Goal: Task Accomplishment & Management: Manage account settings

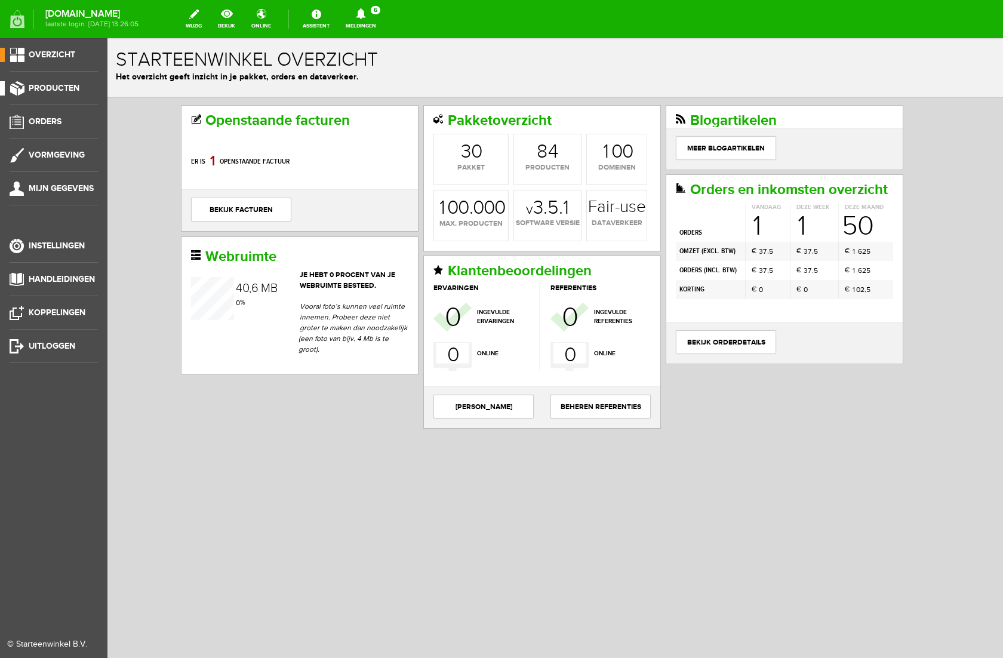
click at [48, 88] on span "Producten" at bounding box center [54, 88] width 51 height 10
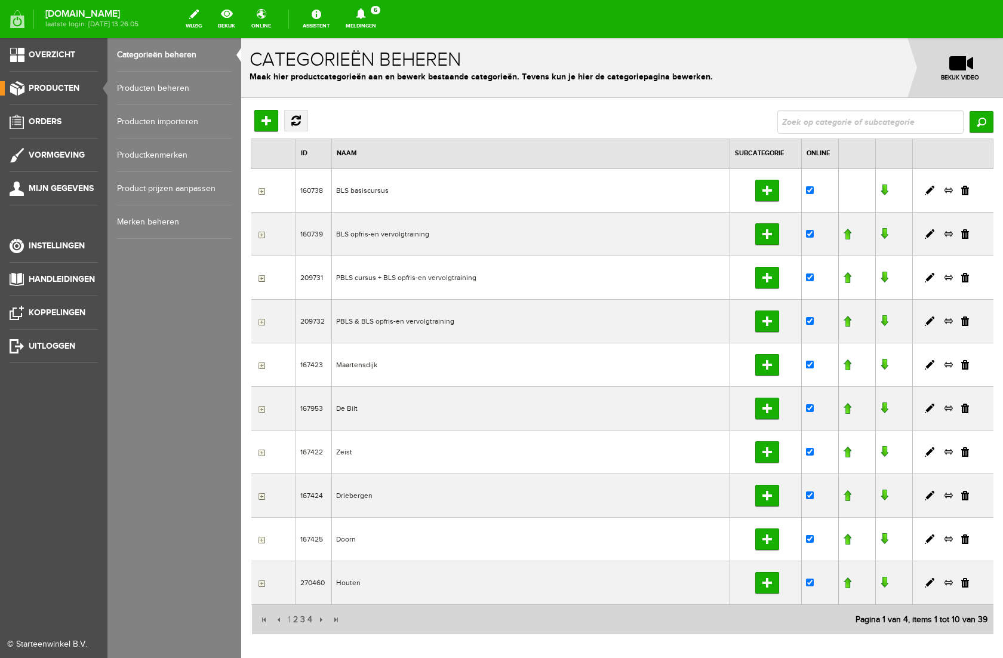
click at [133, 85] on link "Producten beheren" at bounding box center [174, 88] width 115 height 33
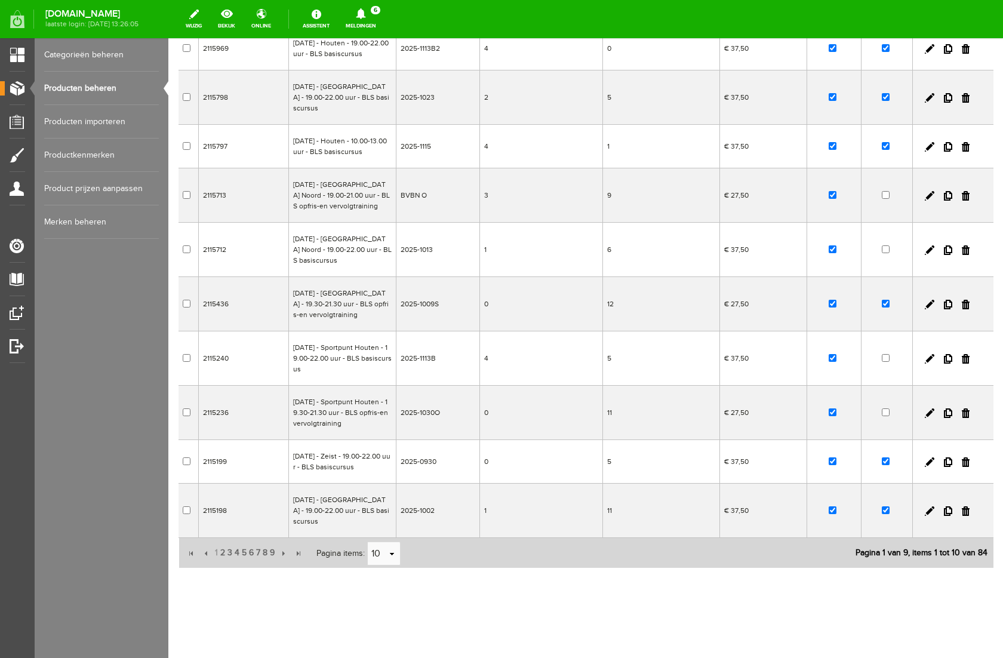
scroll to position [197, 0]
click at [929, 458] on link at bounding box center [930, 463] width 10 height 10
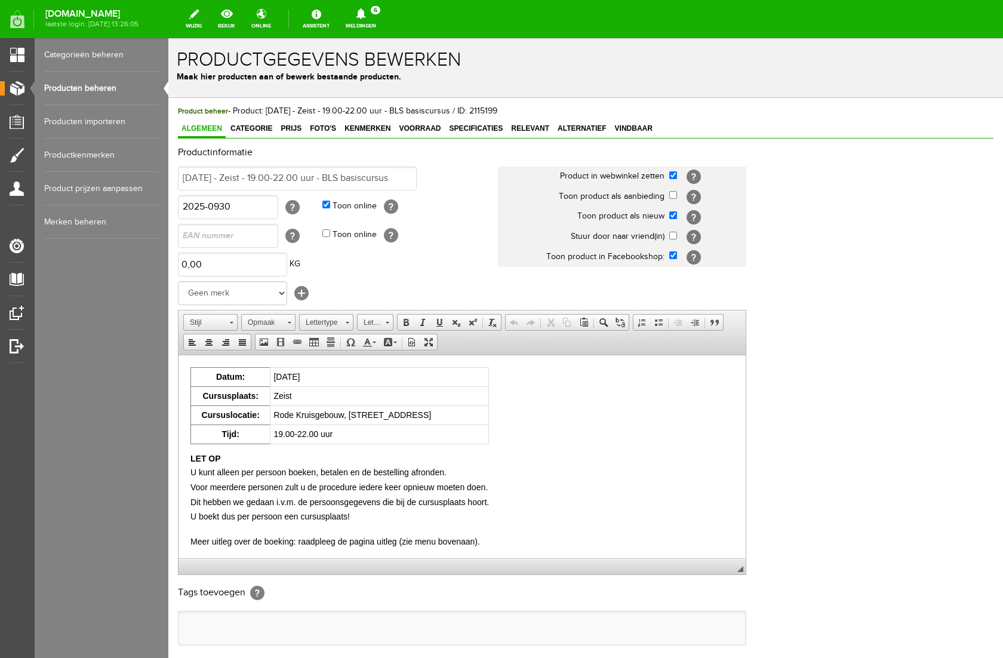
scroll to position [0, 0]
click at [423, 130] on span "Voorraad" at bounding box center [419, 128] width 49 height 8
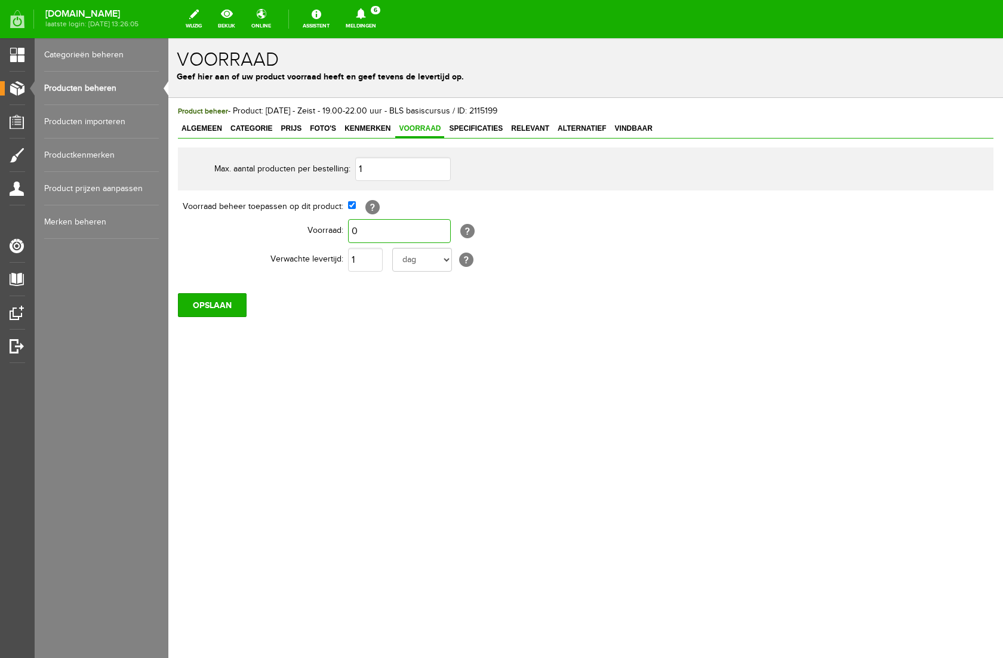
click at [362, 234] on input "0" at bounding box center [399, 231] width 103 height 24
type input "1"
click at [344, 302] on div "OPSLAAN" at bounding box center [586, 300] width 816 height 33
click at [222, 312] on input "OPSLAAN" at bounding box center [212, 305] width 69 height 24
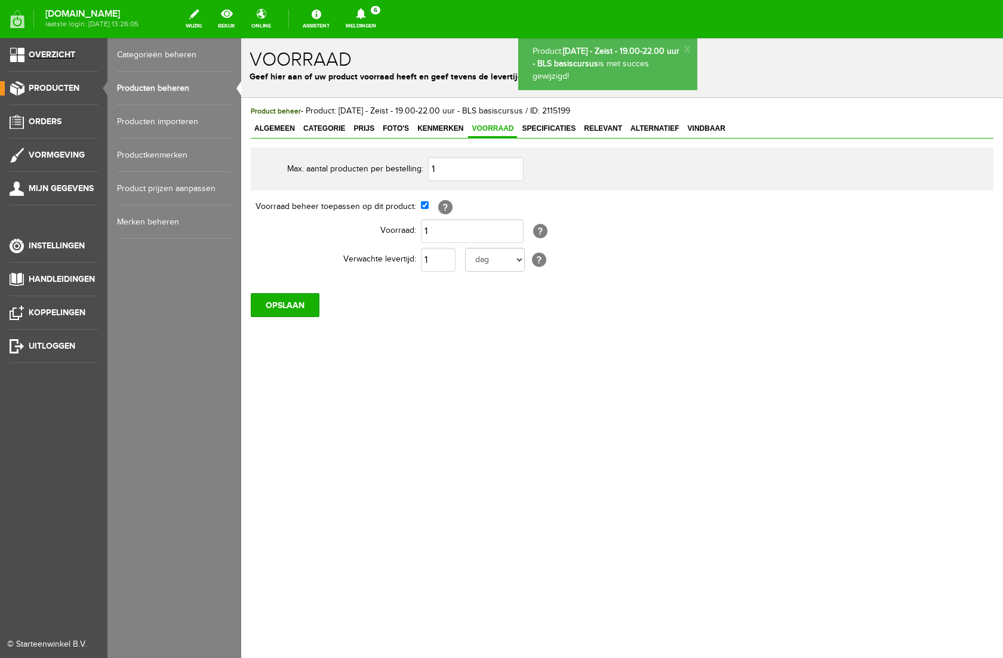
drag, startPoint x: 63, startPoint y: 55, endPoint x: 158, endPoint y: 6, distance: 107.4
click at [63, 55] on span "Overzicht" at bounding box center [52, 55] width 47 height 10
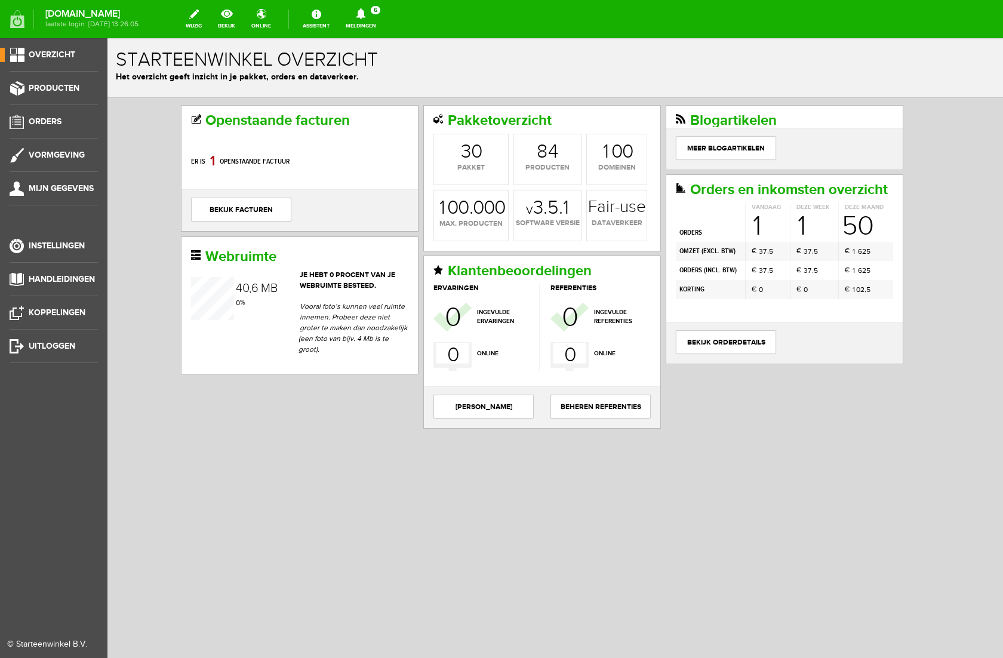
click at [33, 52] on span "Overzicht" at bounding box center [52, 55] width 47 height 10
